Goal: Information Seeking & Learning: Learn about a topic

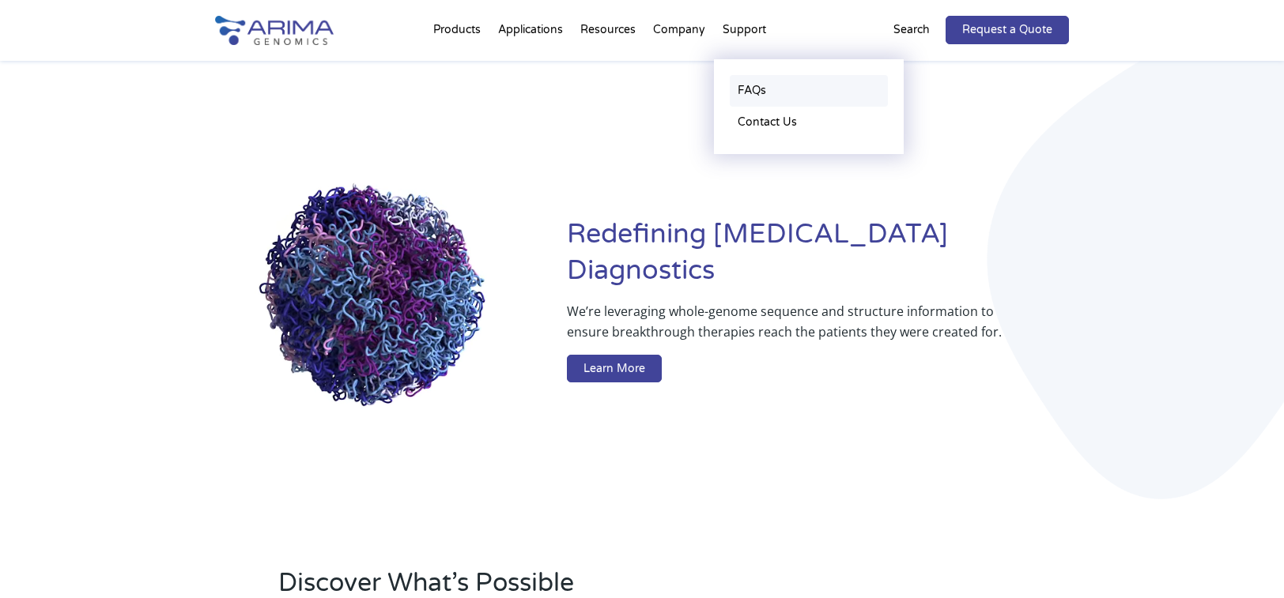
click at [757, 96] on link "FAQs" at bounding box center [809, 91] width 158 height 32
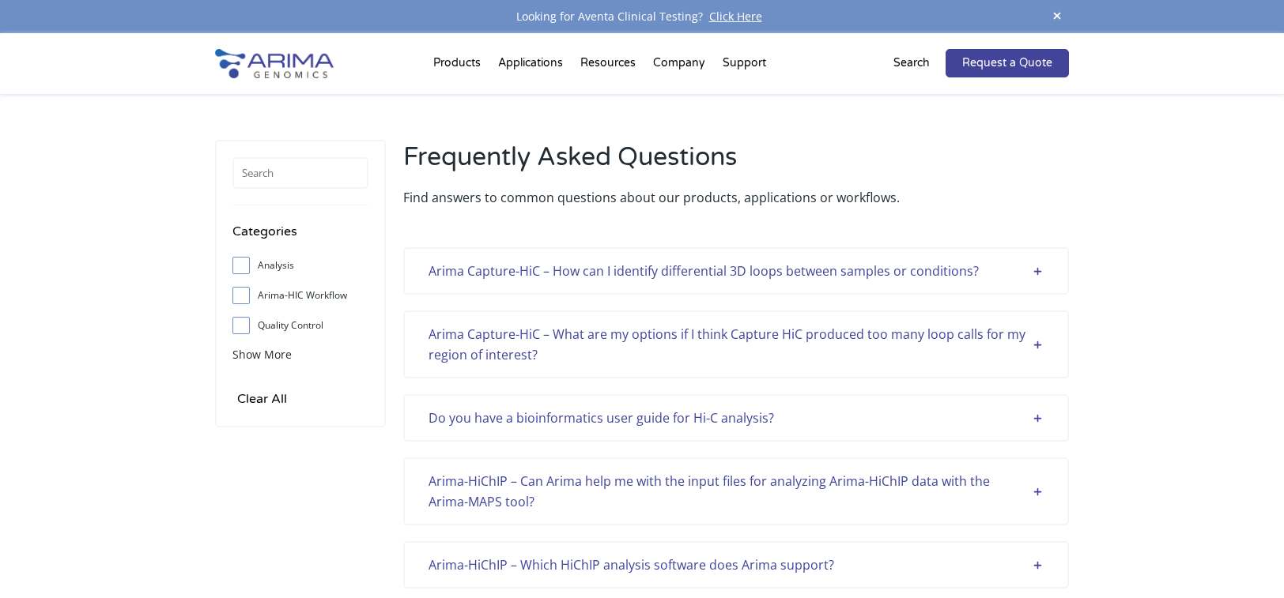
click at [769, 273] on div "Arima Capture-HiC – How can I identify differential 3D loops between samples or…" at bounding box center [735, 271] width 615 height 21
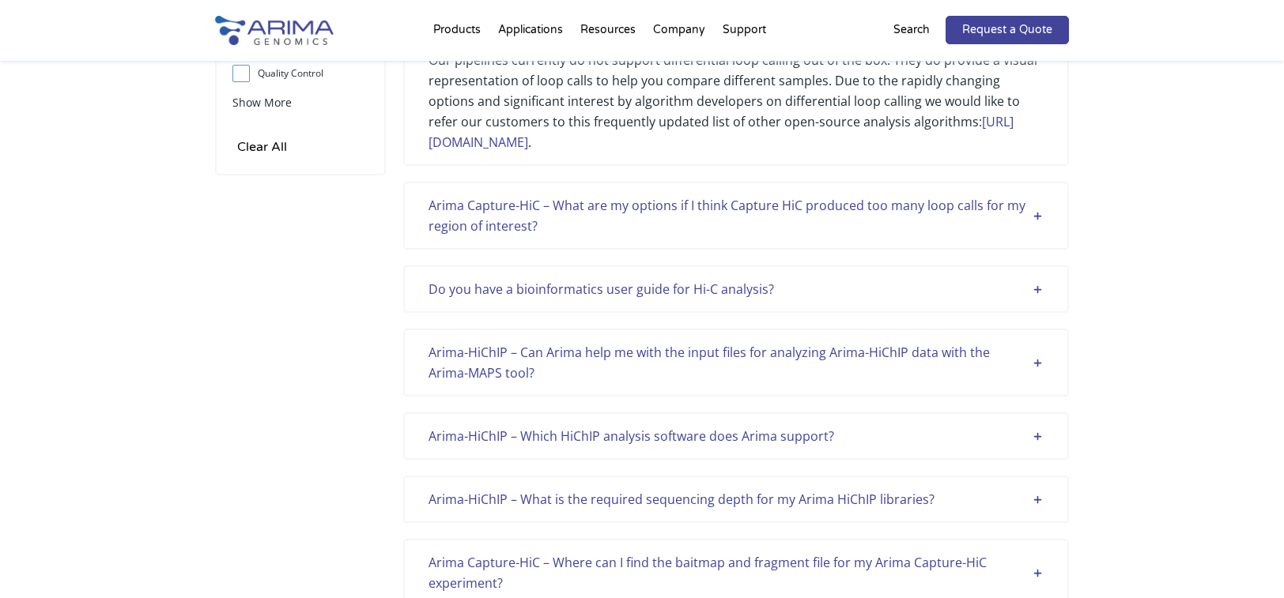
scroll to position [253, 0]
click at [974, 294] on div "Do you have a bioinformatics user guide for Hi-C analysis?" at bounding box center [735, 288] width 615 height 21
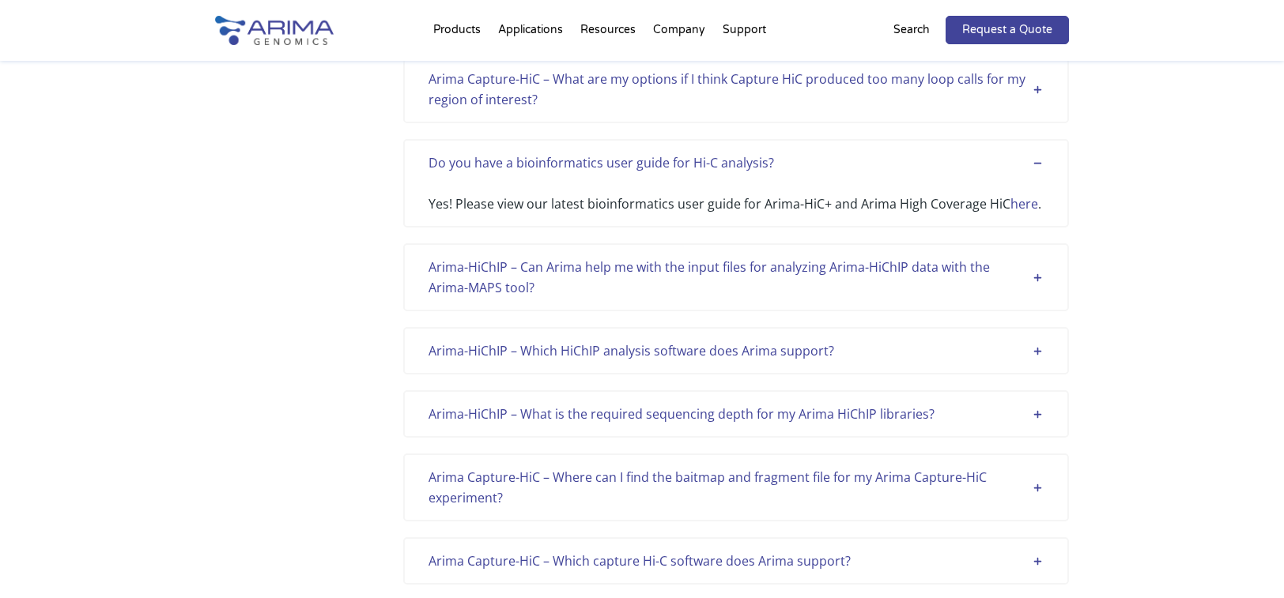
scroll to position [379, 0]
click at [960, 266] on div "Arima-HiChIP – Can Arima help me with the input files for analyzing Arima-HiChI…" at bounding box center [735, 276] width 615 height 41
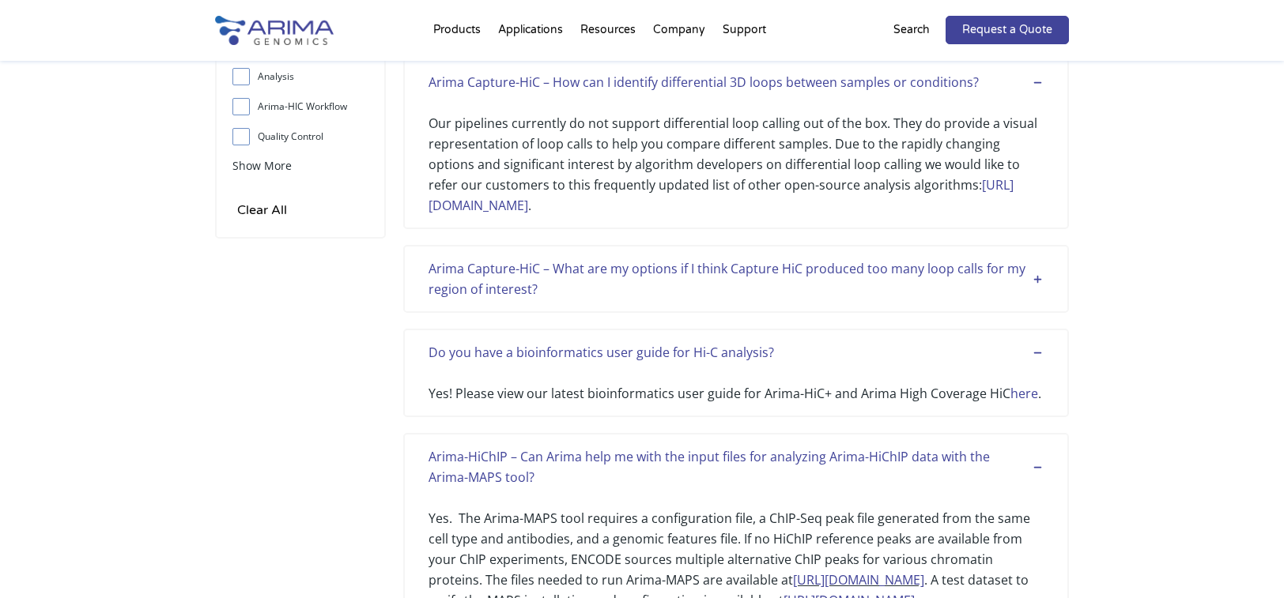
scroll to position [190, 0]
click at [987, 277] on div "Arima Capture-HiC – What are my options if I think Capture HiC produced too man…" at bounding box center [735, 278] width 615 height 41
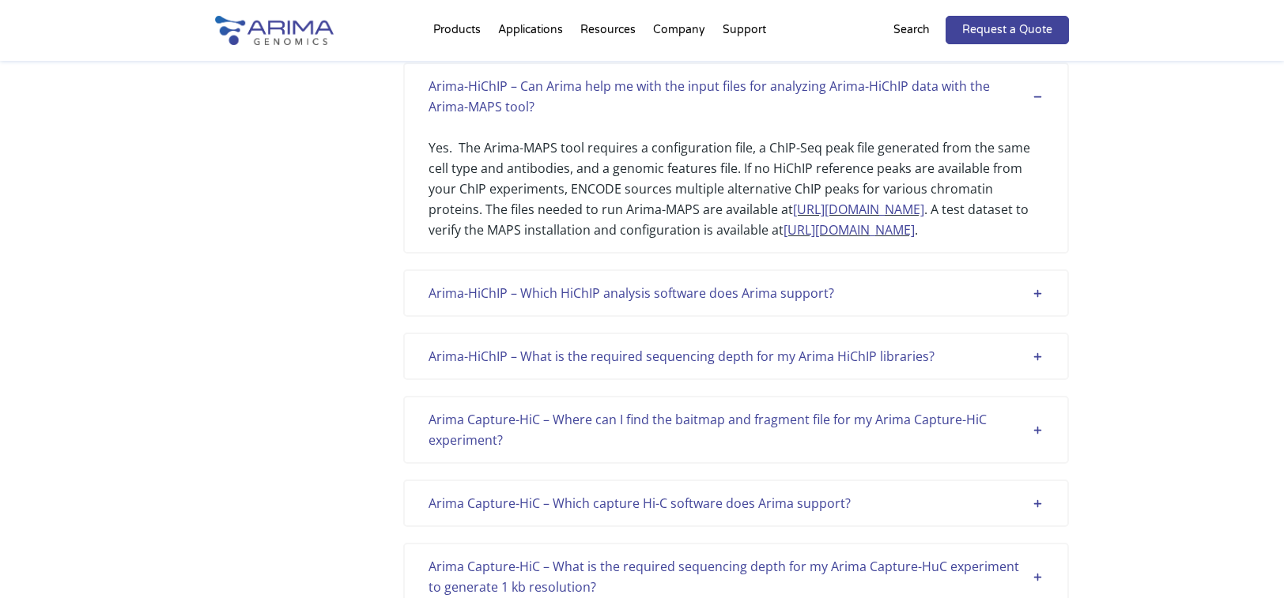
scroll to position [759, 0]
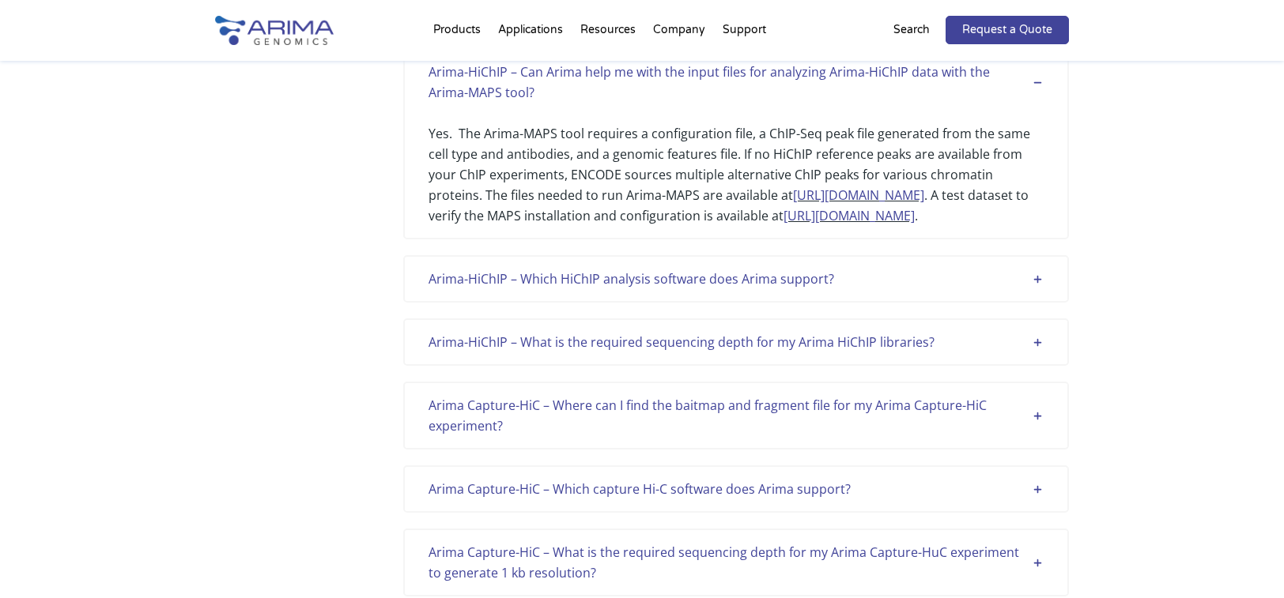
click at [790, 278] on div "Arima-HiChIP – Which HiChIP analysis software does Arima support?" at bounding box center [735, 279] width 615 height 21
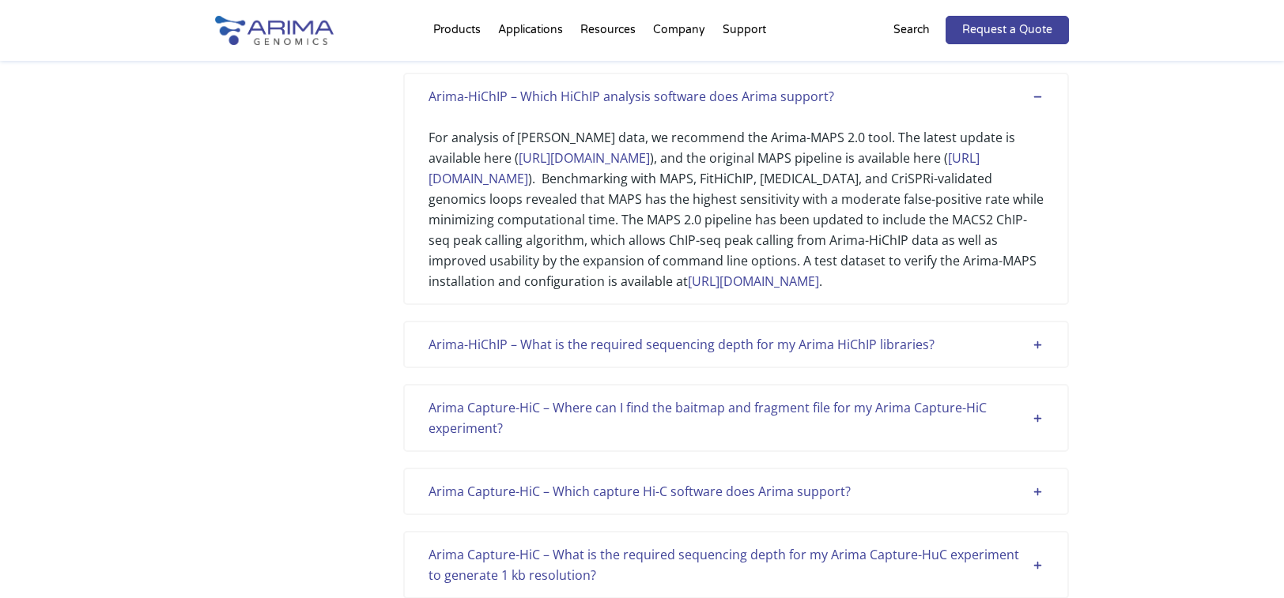
scroll to position [949, 0]
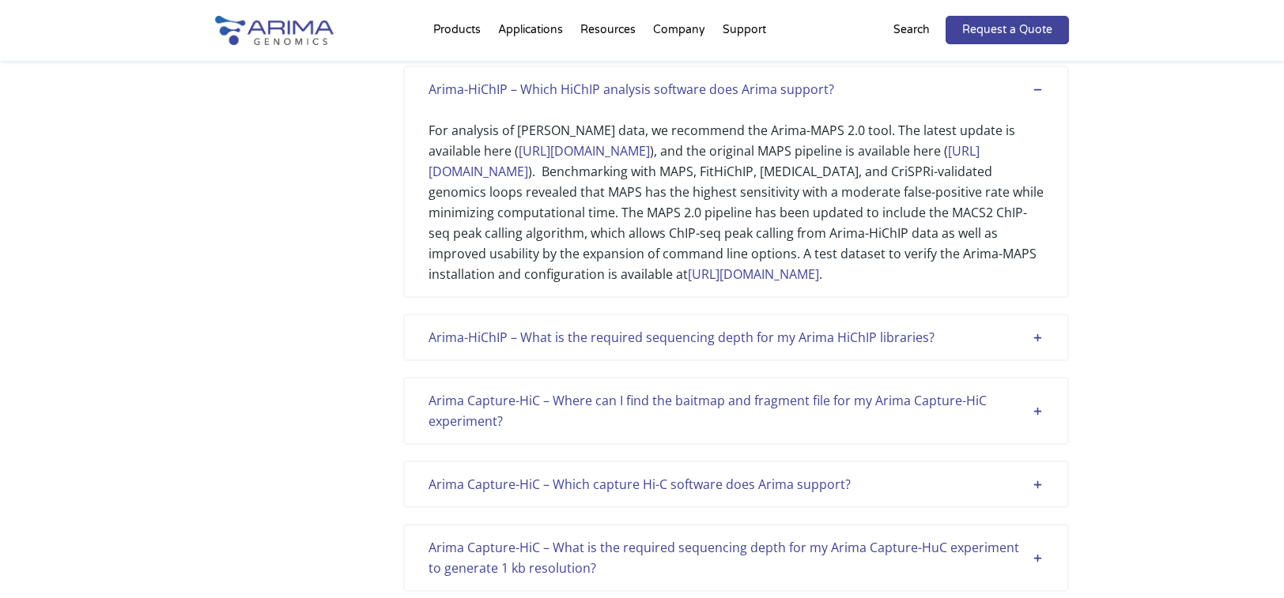
click at [899, 348] on div "Arima-HiChIP – What is the required sequencing depth for my Arima HiChIP librar…" at bounding box center [735, 337] width 615 height 21
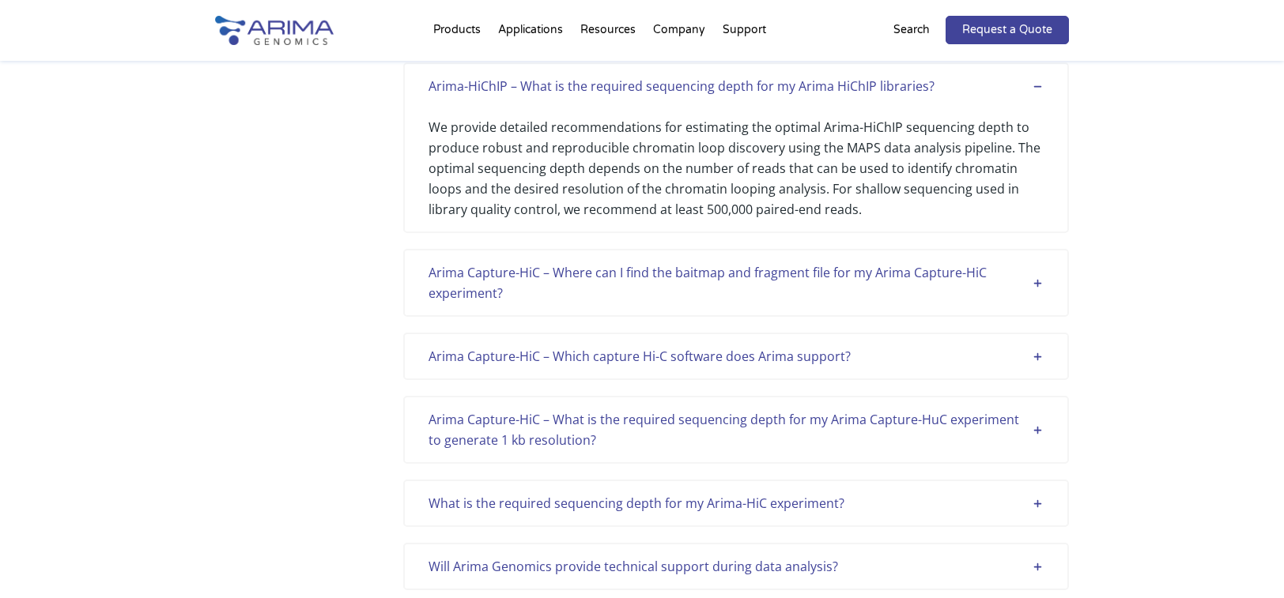
scroll to position [1202, 0]
click at [942, 301] on div "Arima Capture-HiC – Where can I find the baitmap and fragment file for my Arima…" at bounding box center [735, 281] width 615 height 41
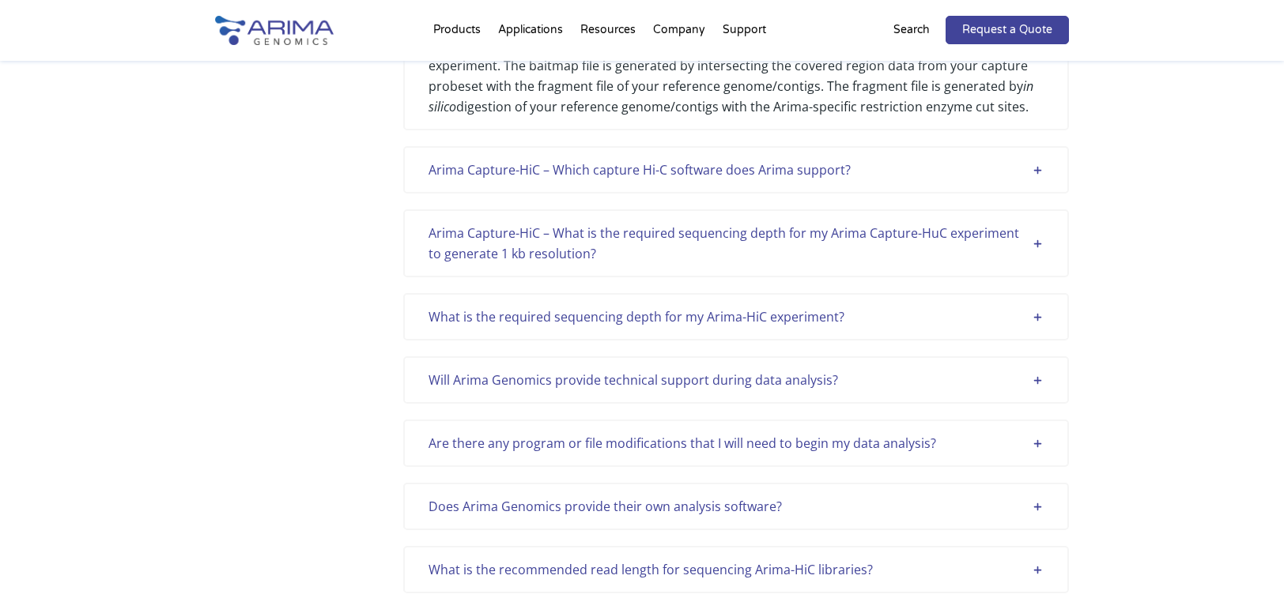
scroll to position [1518, 0]
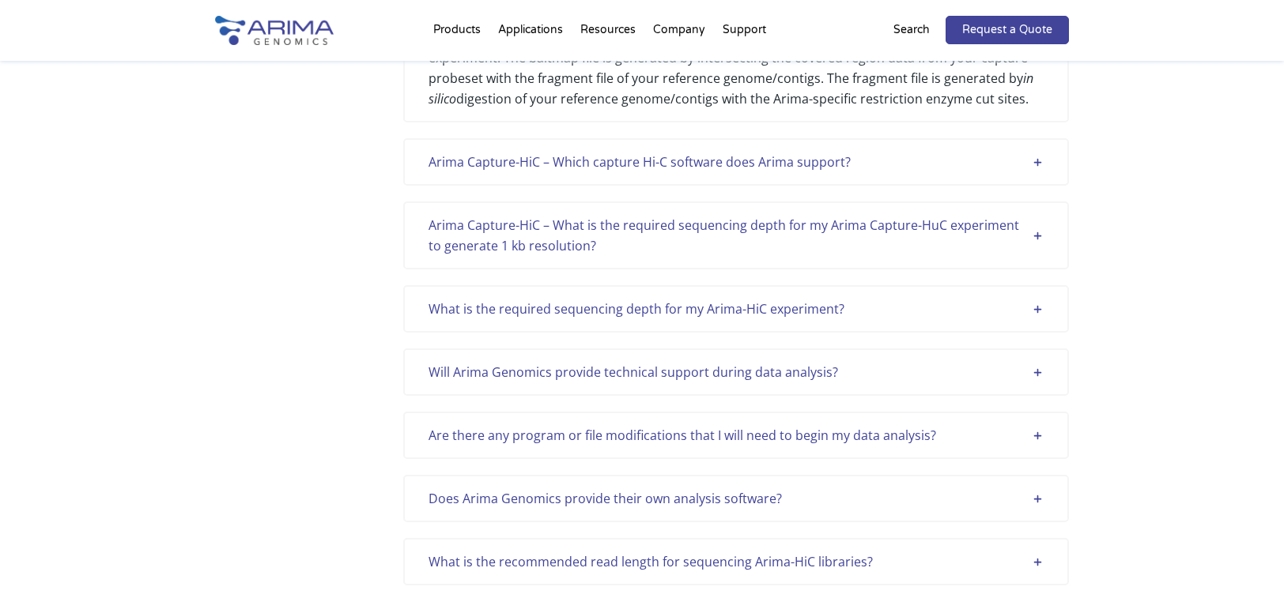
click at [893, 256] on div "Arima Capture-HiC – What is the required sequencing depth for my Arima Capture-…" at bounding box center [735, 235] width 615 height 41
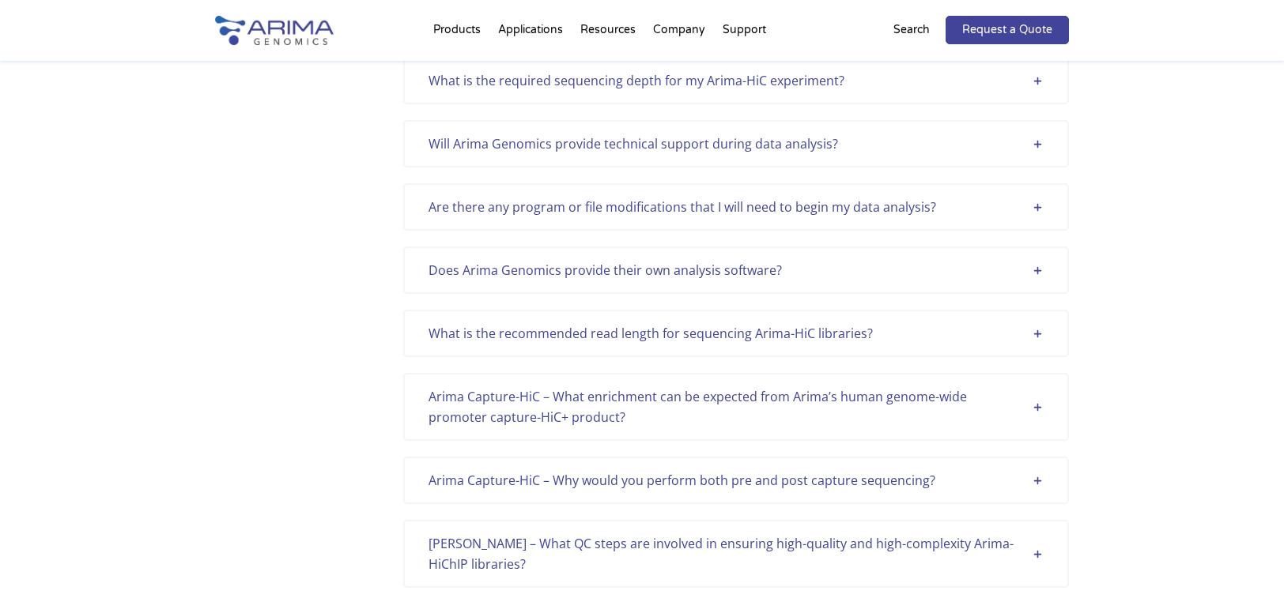
scroll to position [1897, 0]
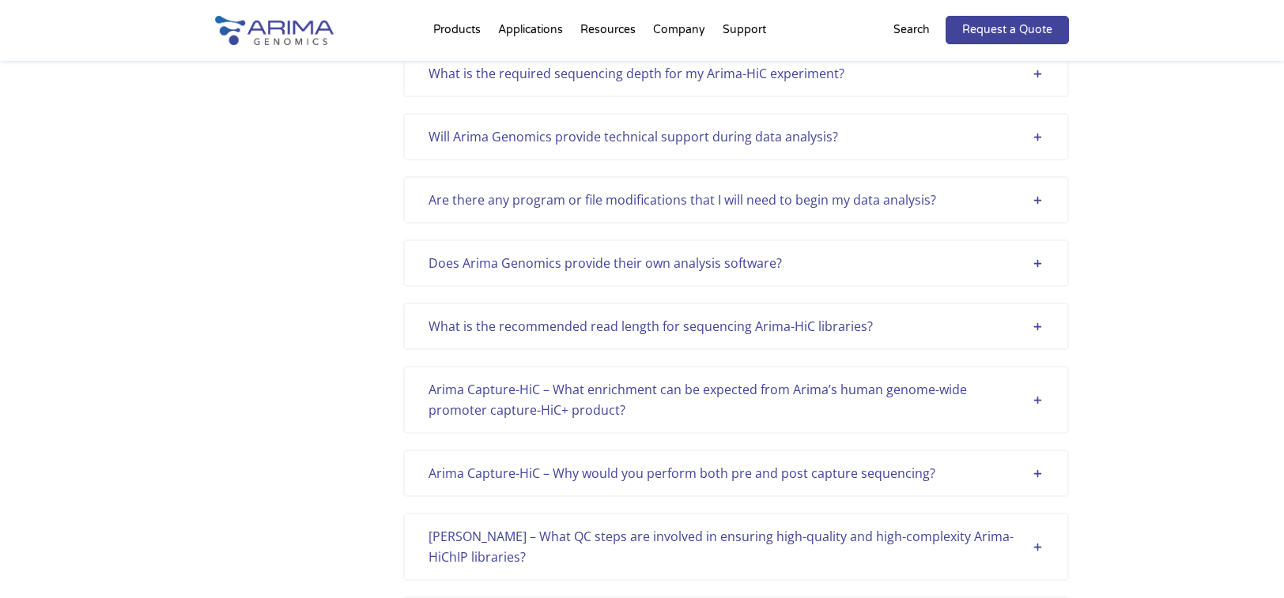
click at [801, 210] on div "Are there any program or file modifications that I will need to begin my data a…" at bounding box center [735, 200] width 615 height 21
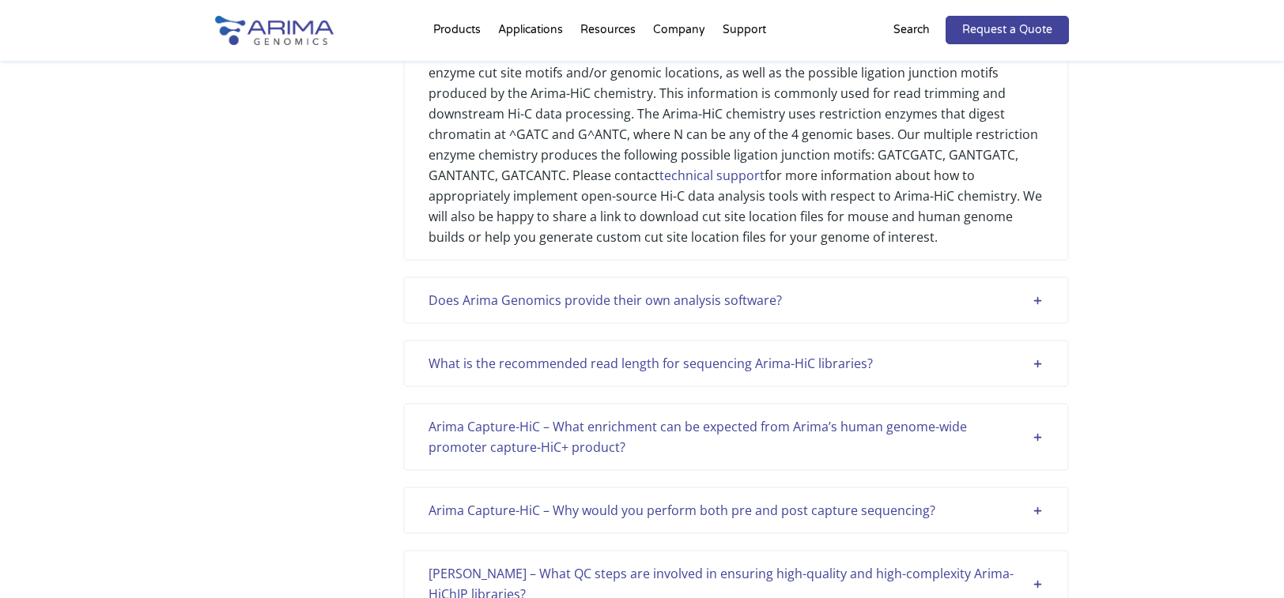
scroll to position [2087, 0]
click at [734, 310] on div "Does Arima Genomics provide their own analysis software?" at bounding box center [735, 299] width 615 height 21
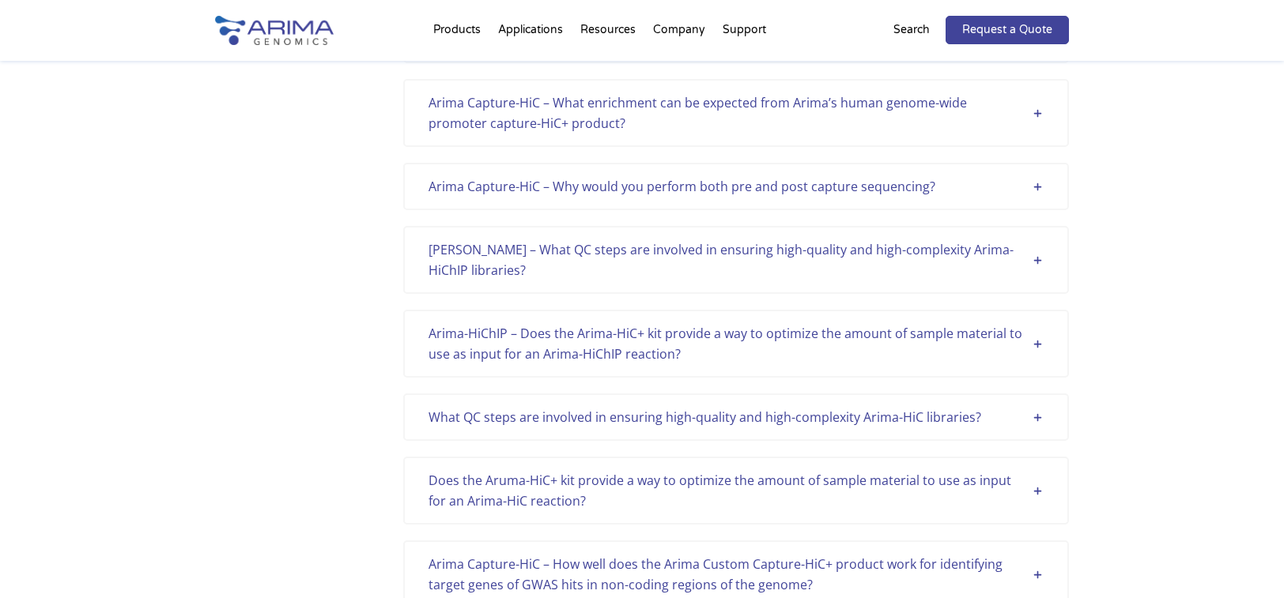
scroll to position [2656, 0]
